Goal: Go to known website: Access a specific website the user already knows

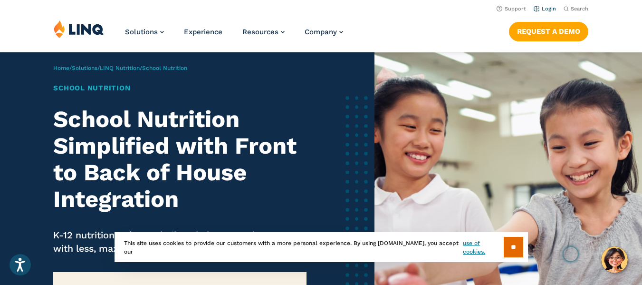
click at [547, 10] on link "Login" at bounding box center [545, 9] width 22 height 6
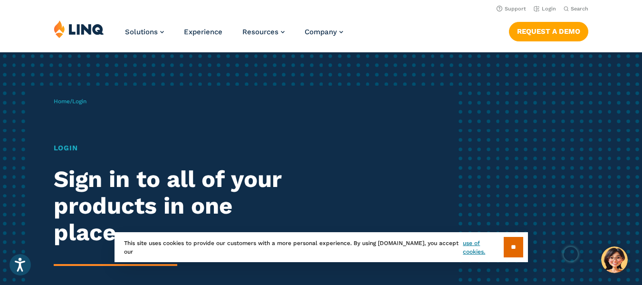
click at [79, 29] on img at bounding box center [79, 29] width 50 height 18
